Goal: Transaction & Acquisition: Book appointment/travel/reservation

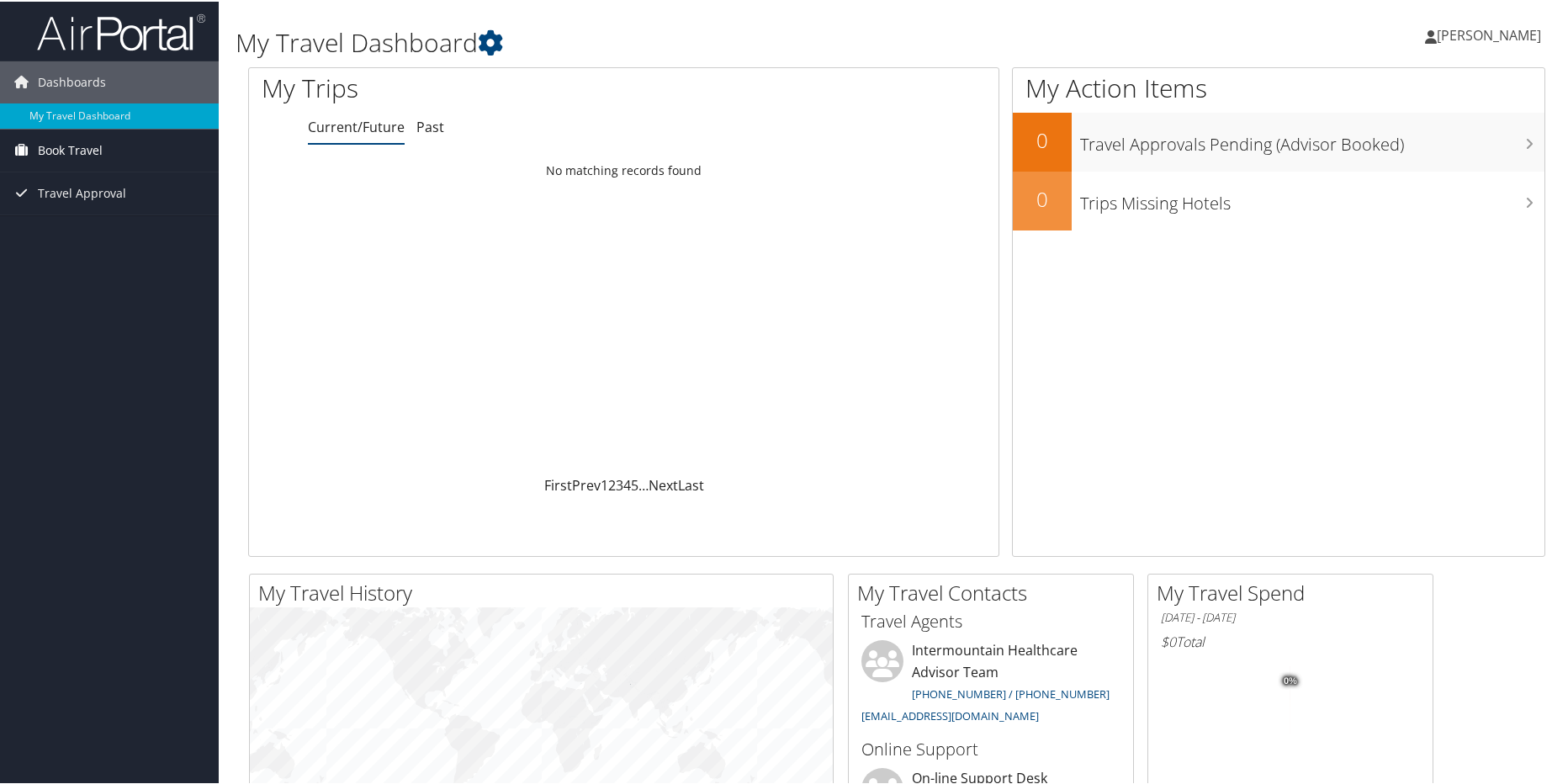
click at [91, 147] on span "Book Travel" at bounding box center [69, 149] width 64 height 42
click at [101, 202] on link "Book/Manage Online Trips" at bounding box center [109, 208] width 218 height 25
click at [84, 137] on span "Book Travel" at bounding box center [69, 149] width 64 height 42
click at [85, 200] on link "Book/Manage Online Trips" at bounding box center [109, 208] width 218 height 25
